Goal: Transaction & Acquisition: Purchase product/service

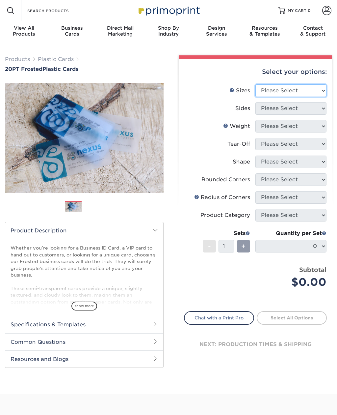
click at [277, 94] on select "Please Select 2" x 3.5" 2" x 8" 2.12" x 3.375" 2.5" x 2.5" 4.25" x 6"" at bounding box center [290, 90] width 71 height 13
select select "2.00x3.50"
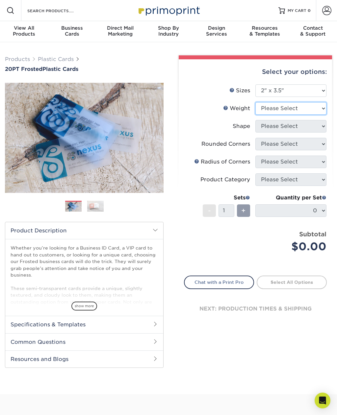
click at [263, 103] on select "Please Select 20PT Frosted Plastic 20PT Frosted Plastic" at bounding box center [290, 108] width 71 height 13
select select "20PT Frosted Plastic"
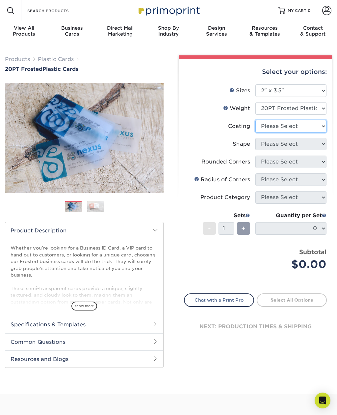
click at [264, 126] on select at bounding box center [290, 126] width 71 height 13
select select "3e7618de-abca-4bda-9f97-8b9129e913d8"
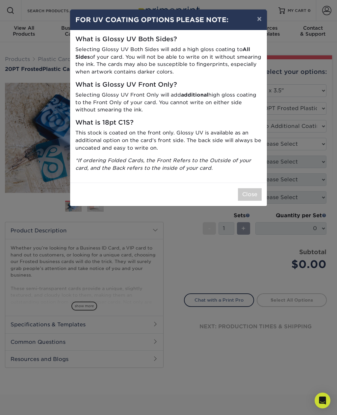
click at [262, 20] on button "×" at bounding box center [259, 19] width 15 height 18
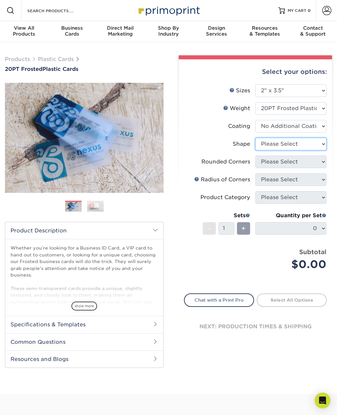
click at [264, 142] on select "Please Select Oval Standard" at bounding box center [290, 144] width 71 height 13
select select "standard"
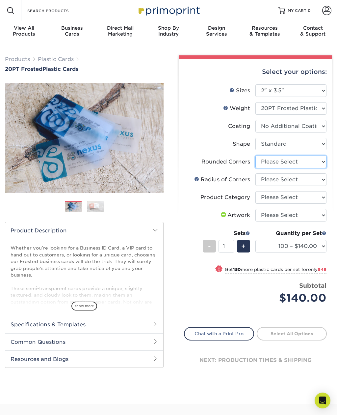
click at [261, 161] on select "Please Select Yes - Round 4 Corners" at bounding box center [290, 161] width 71 height 13
select select "7672df9e-0e0a-464d-8e1f-920c575e4da3"
click at [263, 179] on select "Please Select Rounded 1/8" Rounded 1/4"" at bounding box center [290, 179] width 71 height 13
select select "479fbfe7-6a0c-4895-8c9a-81739b7486c9"
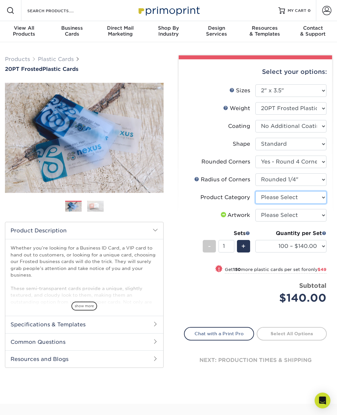
click at [262, 197] on select "Please Select Business Cards" at bounding box center [290, 197] width 71 height 13
select select "3b5148f1-0588-4f88-a218-97bcfdce65c1"
click at [265, 214] on select "Please Select I will upload files I need a design - $100" at bounding box center [290, 215] width 71 height 13
select select "upload"
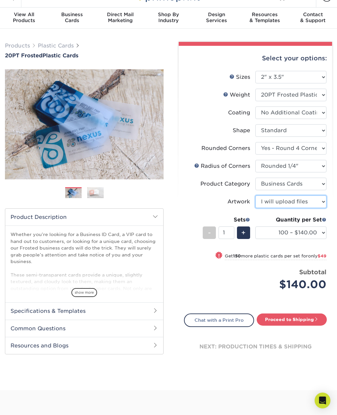
scroll to position [18, 0]
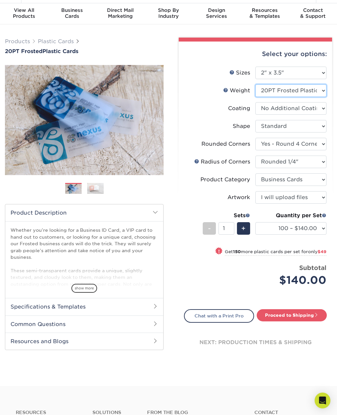
click at [265, 89] on select "Please Select 20PT Frosted Plastic" at bounding box center [290, 90] width 71 height 13
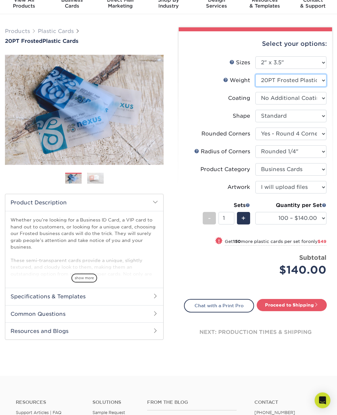
scroll to position [27, 0]
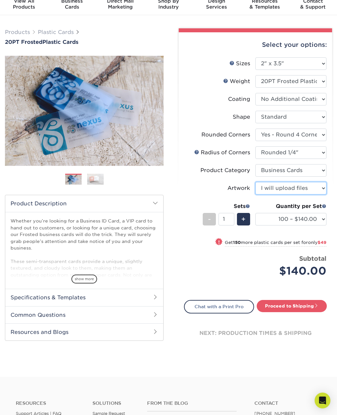
click at [265, 184] on select "Please Select I will upload files I need a design - $100" at bounding box center [290, 188] width 71 height 13
click at [91, 183] on img at bounding box center [95, 179] width 16 height 12
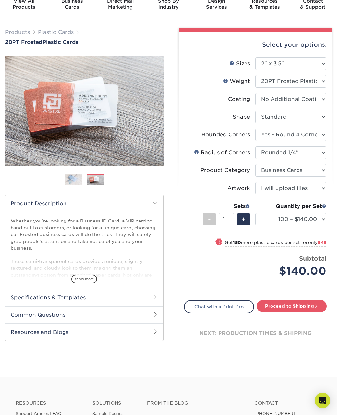
click at [69, 182] on img at bounding box center [73, 179] width 16 height 12
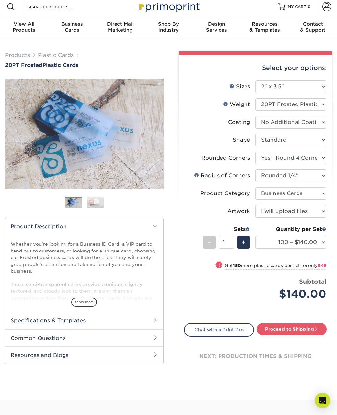
scroll to position [0, 0]
